Goal: Find specific page/section

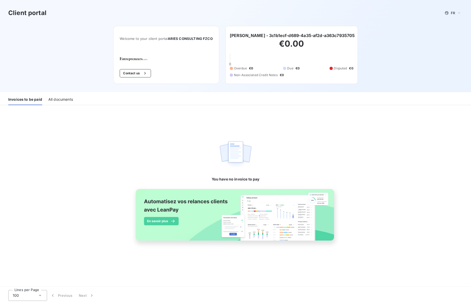
click at [59, 100] on div "All documents" at bounding box center [60, 99] width 25 height 11
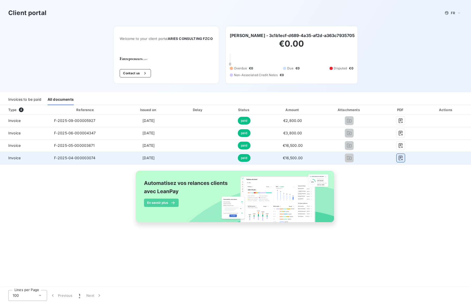
click at [403, 158] on icon "button" at bounding box center [401, 157] width 5 height 5
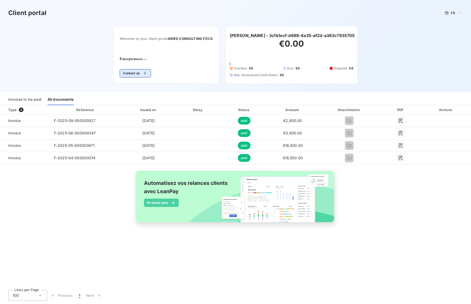
click at [134, 73] on button "Contact us" at bounding box center [135, 73] width 31 height 8
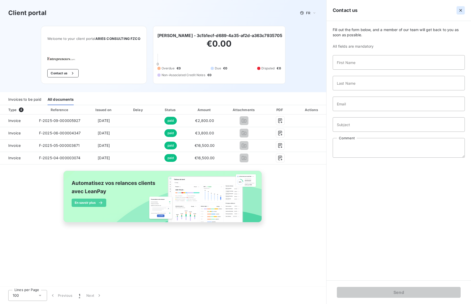
click at [461, 9] on icon "button" at bounding box center [461, 10] width 5 height 5
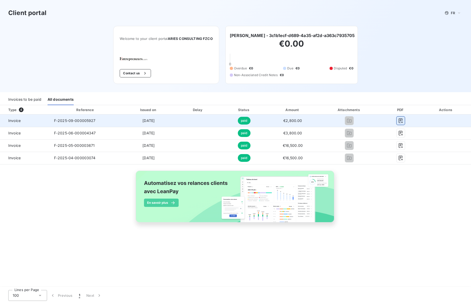
click at [402, 122] on icon "button" at bounding box center [401, 120] width 5 height 5
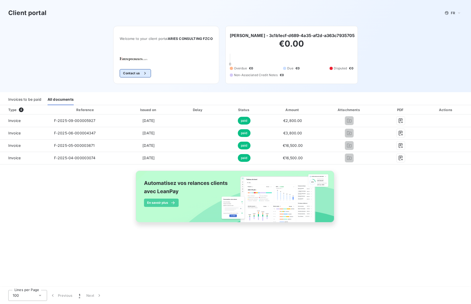
click at [132, 76] on button "Contact us" at bounding box center [135, 73] width 31 height 8
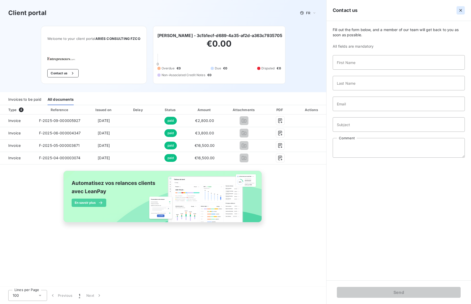
click at [460, 11] on icon "button" at bounding box center [461, 10] width 3 height 3
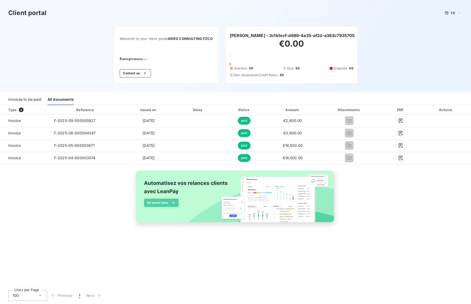
click at [238, 21] on div "Client portal FR" at bounding box center [235, 13] width 471 height 26
